Goal: Task Accomplishment & Management: Complete application form

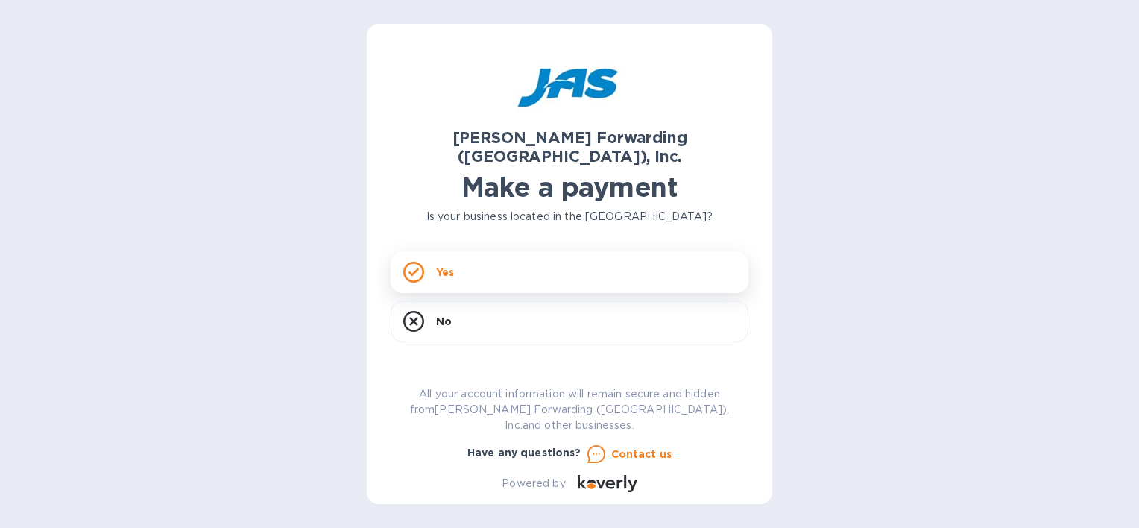
click at [474, 251] on div "Yes" at bounding box center [570, 272] width 358 height 42
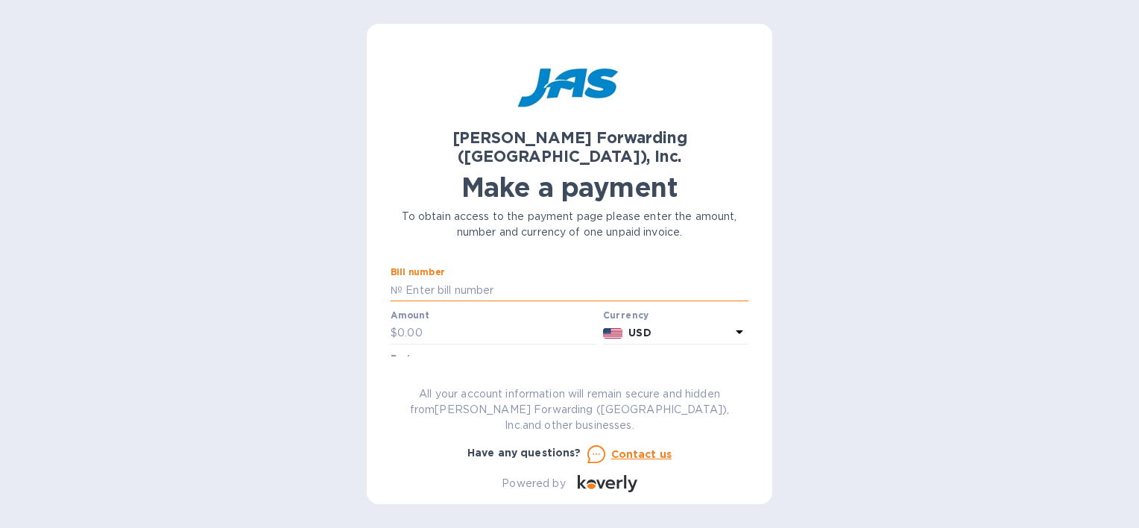
click at [520, 279] on input "text" at bounding box center [576, 290] width 346 height 22
type input "BNA503316438"
type input "6,245.36"
type input "[PERSON_NAME] fittings"
click at [505, 279] on input "BNA503316438" at bounding box center [576, 290] width 346 height 22
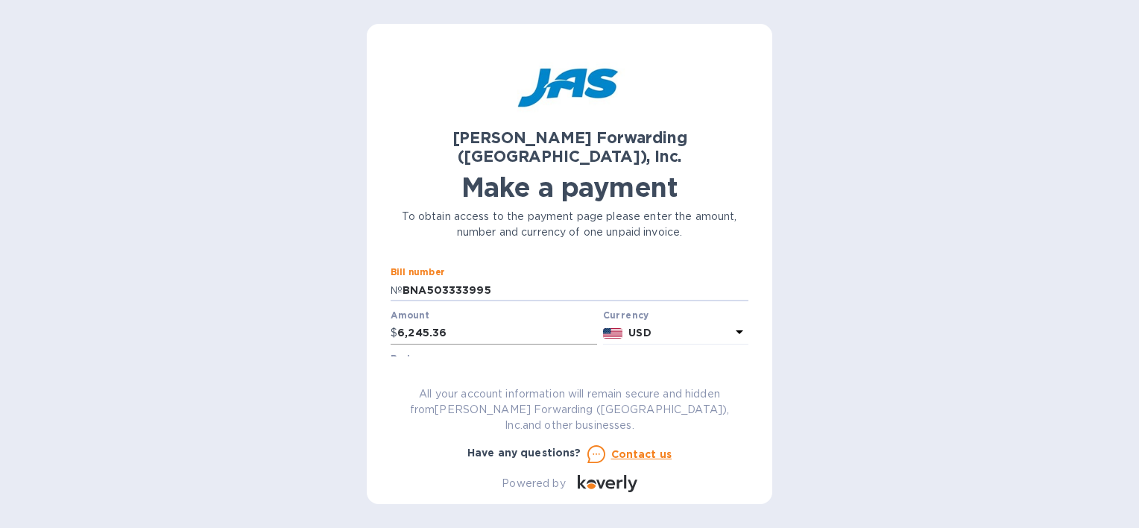
type input "BNA503333995"
drag, startPoint x: 452, startPoint y: 321, endPoint x: 252, endPoint y: 327, distance: 199.9
click at [252, 327] on div "[PERSON_NAME] Forwarding ([GEOGRAPHIC_DATA]), Inc. Make a payment To obtain acc…" at bounding box center [569, 264] width 1139 height 528
type input "1,179.97"
click at [391, 451] on button "Go to payment page" at bounding box center [570, 466] width 358 height 30
